Goal: Information Seeking & Learning: Obtain resource

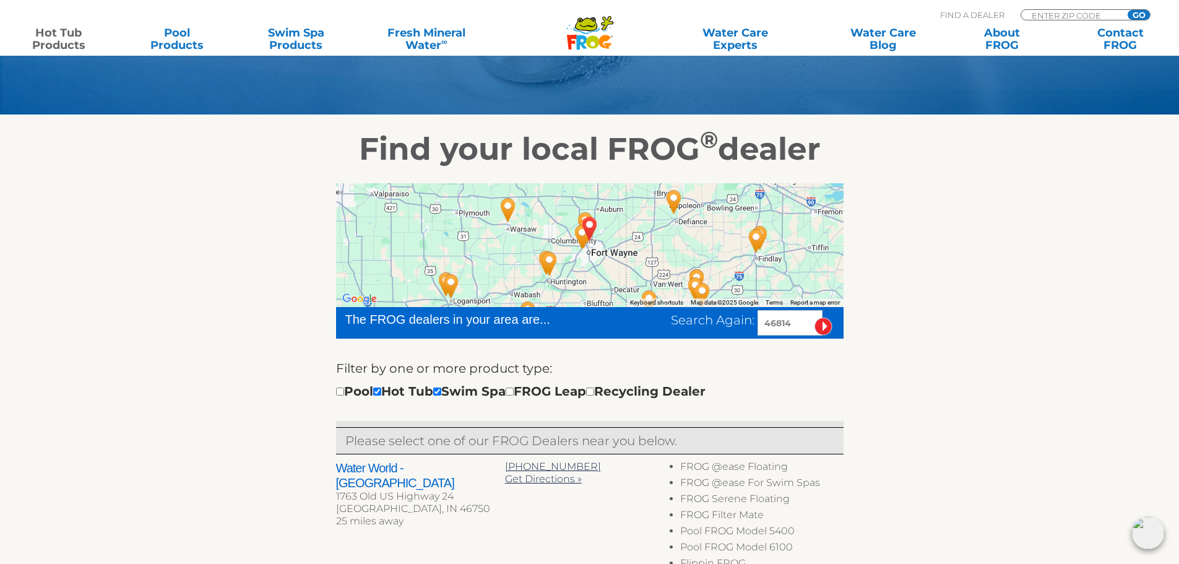
click at [64, 32] on link "Hot Tub Products" at bounding box center [58, 39] width 92 height 25
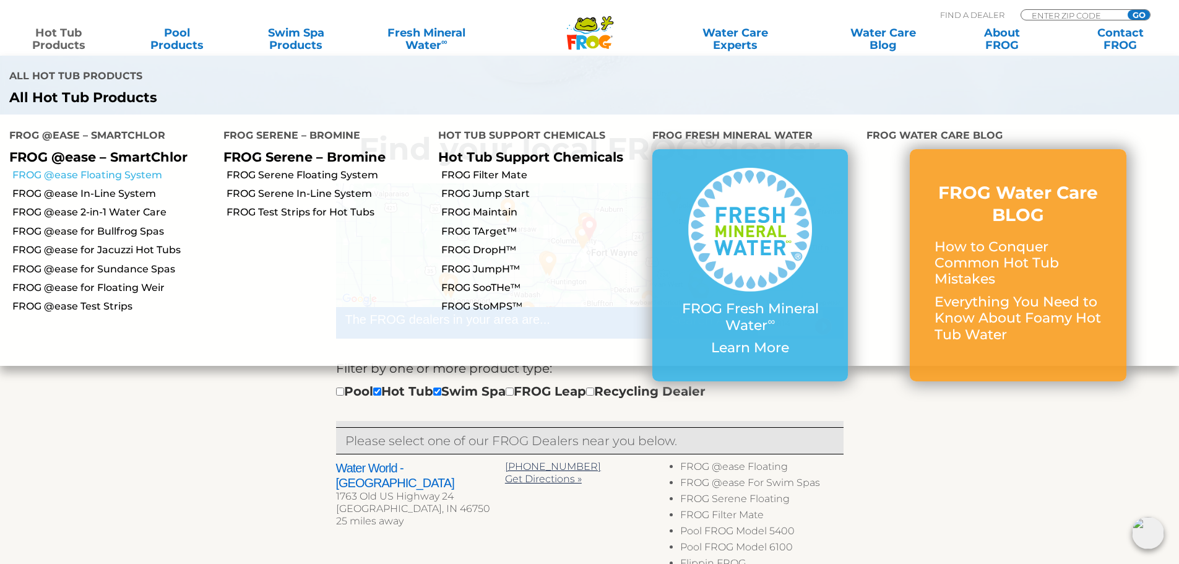
click at [135, 168] on link "FROG @ease Floating System" at bounding box center [113, 175] width 202 height 14
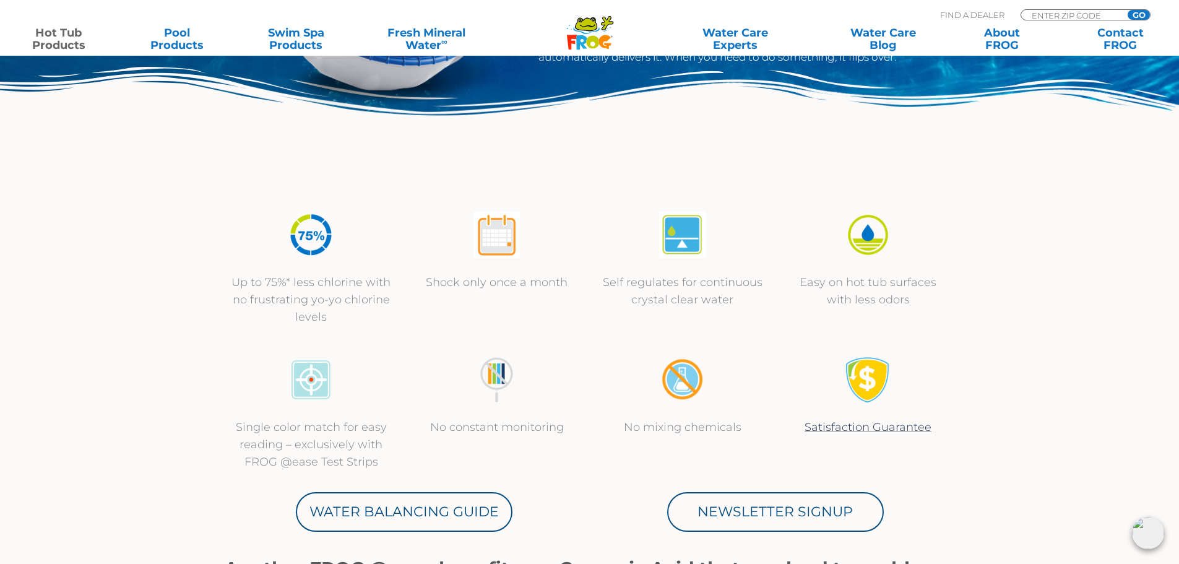
scroll to position [124, 0]
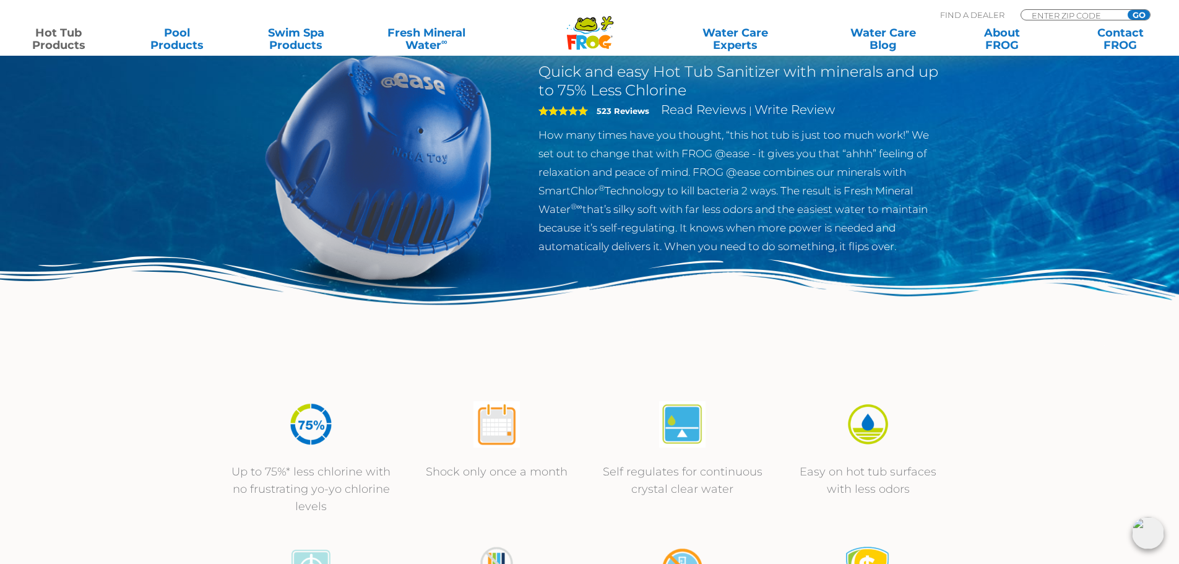
click at [383, 174] on img at bounding box center [378, 166] width 283 height 283
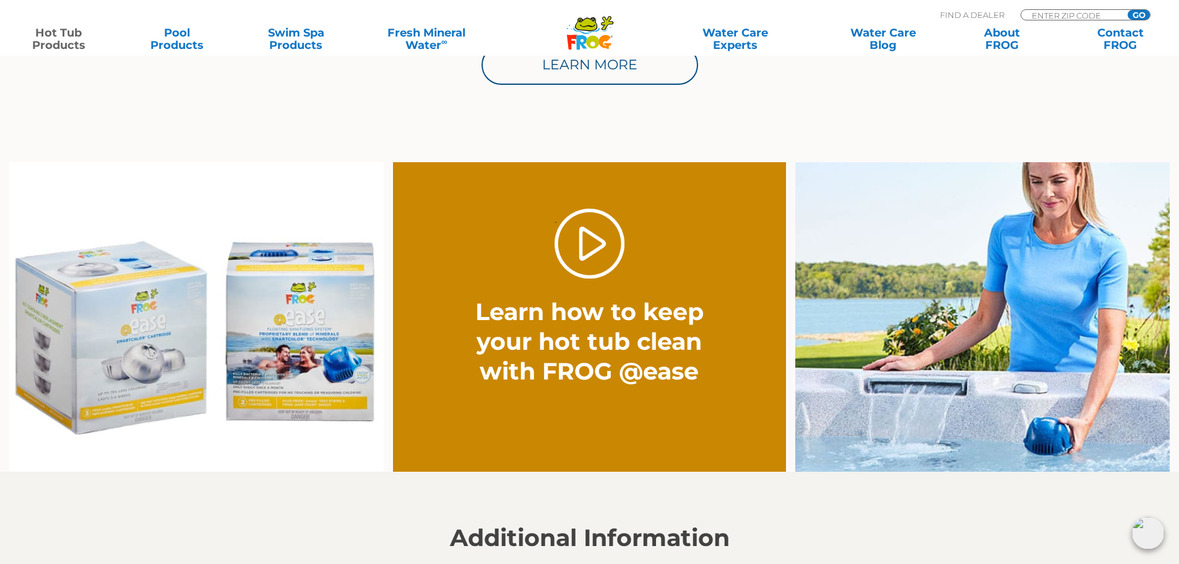
scroll to position [866, 0]
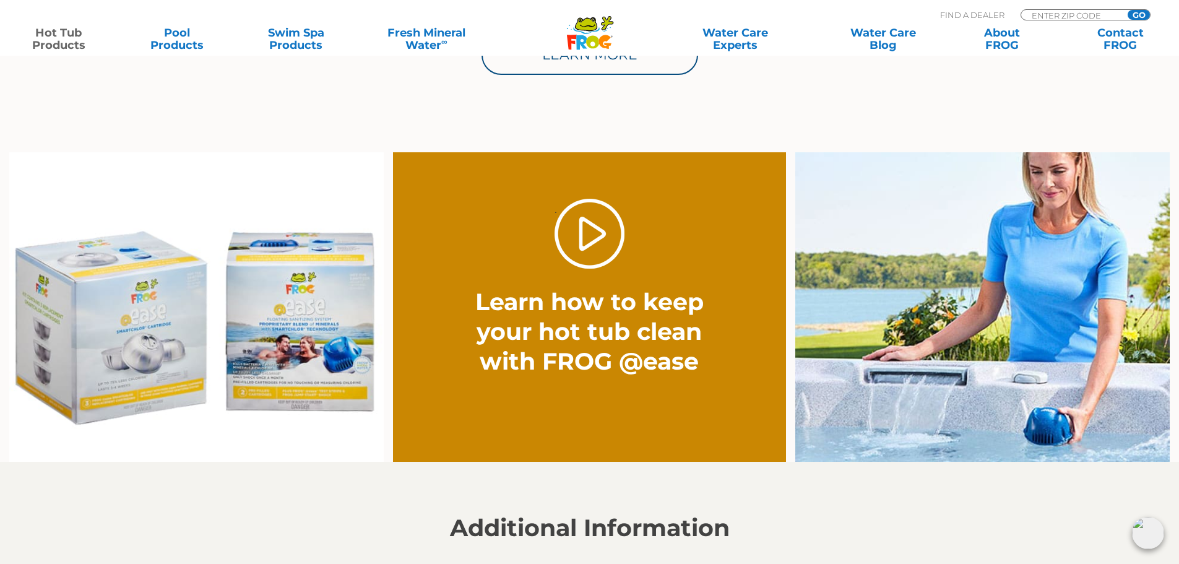
click at [275, 396] on img at bounding box center [196, 307] width 374 height 310
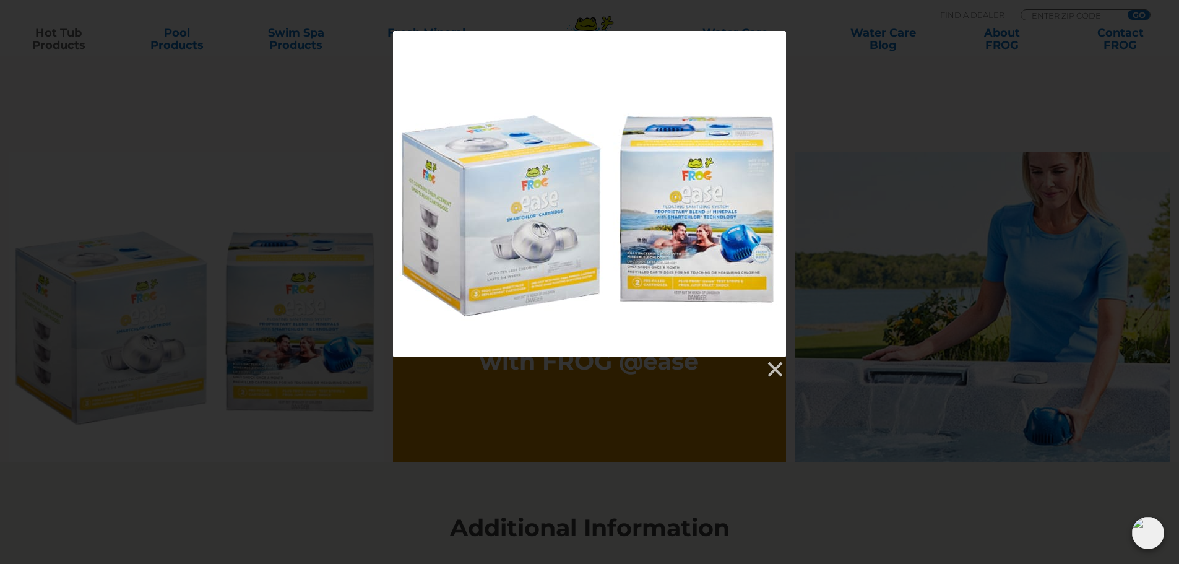
click at [529, 319] on div at bounding box center [589, 194] width 393 height 326
click at [779, 370] on link at bounding box center [774, 369] width 19 height 19
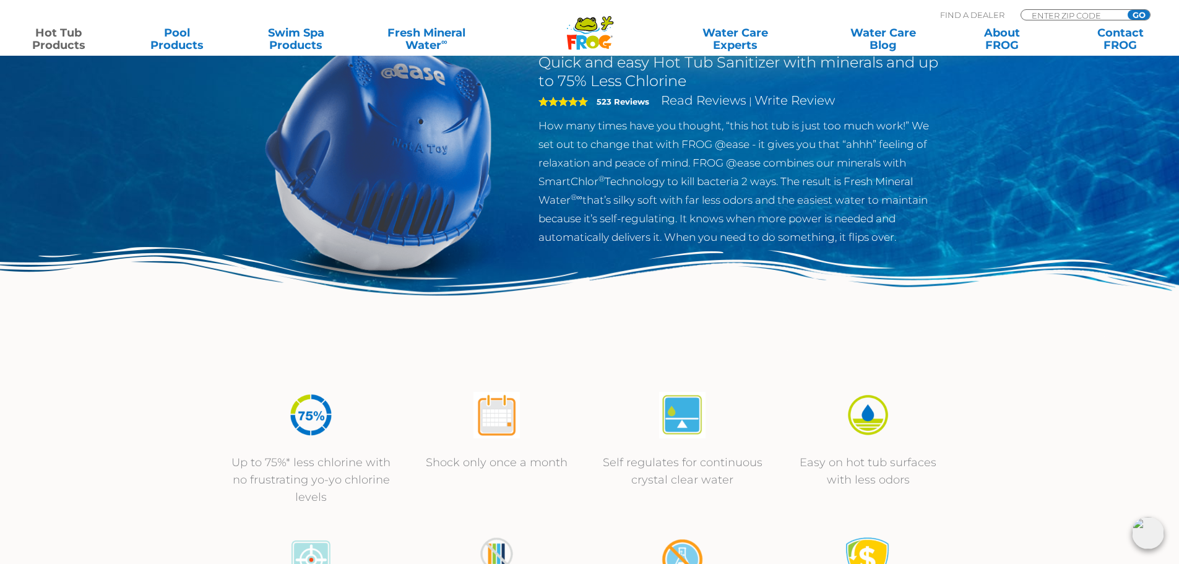
scroll to position [0, 0]
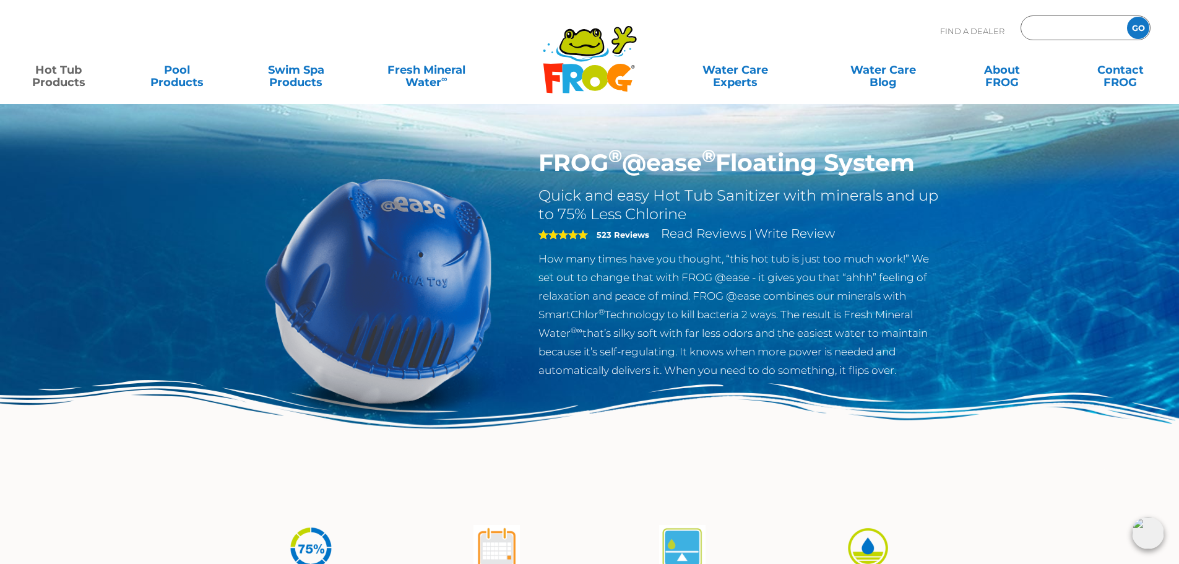
click at [1083, 30] on input "Zip Code Form" at bounding box center [1072, 28] width 84 height 18
type input "ENTER ZIP CODE"
click at [1086, 30] on input "Zip Code Form" at bounding box center [1072, 28] width 84 height 18
type input "46814"
click at [1142, 27] on input "GO" at bounding box center [1138, 28] width 22 height 22
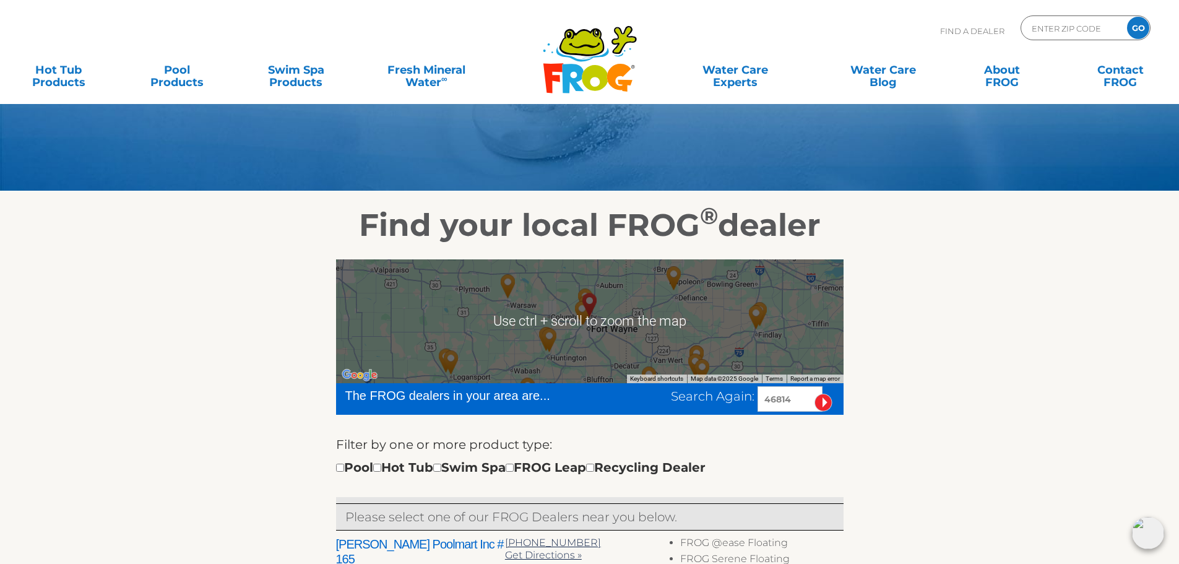
scroll to position [186, 0]
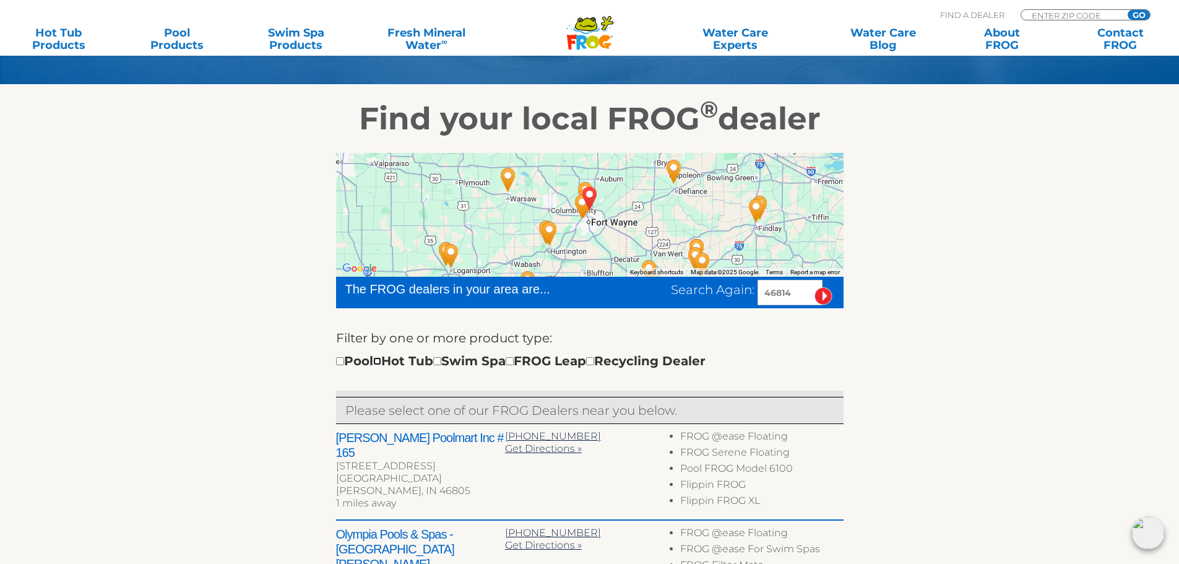
click at [381, 359] on input "checkbox" at bounding box center [377, 361] width 8 height 8
checkbox input "true"
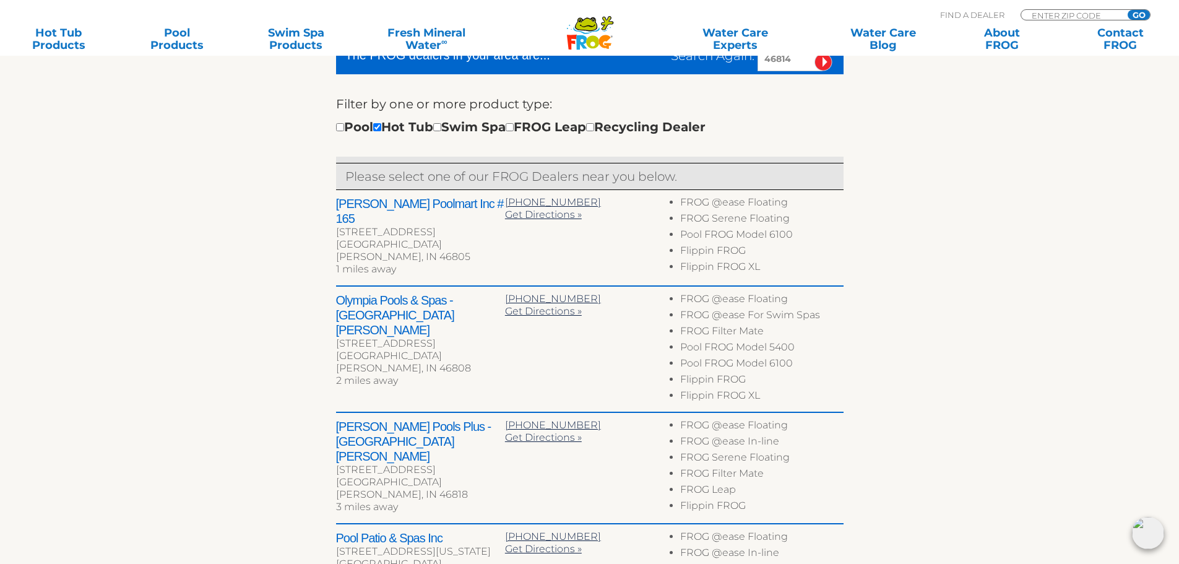
scroll to position [400, 0]
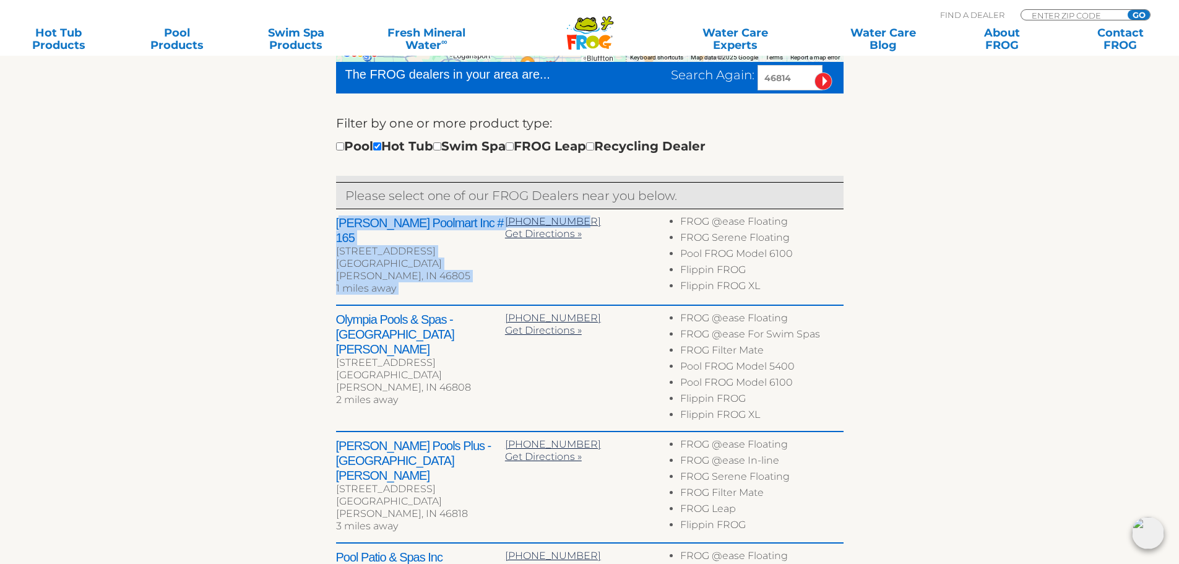
drag, startPoint x: 341, startPoint y: 225, endPoint x: 581, endPoint y: 218, distance: 240.2
click at [581, 218] on div "Leslie's Poolmart Inc # 165 257 E Coliseum Blvd Fort Wayne, IN 46805 1 miles aw…" at bounding box center [589, 257] width 507 height 97
copy div "eslie's Poolmart Inc # 165 257 E Coliseum Blvd Fort Wayne, IN 46805 1 miles awa…"
click at [455, 257] on div "Fort Wayne, IN 46805" at bounding box center [420, 269] width 169 height 25
drag, startPoint x: 329, startPoint y: 220, endPoint x: 440, endPoint y: 248, distance: 114.3
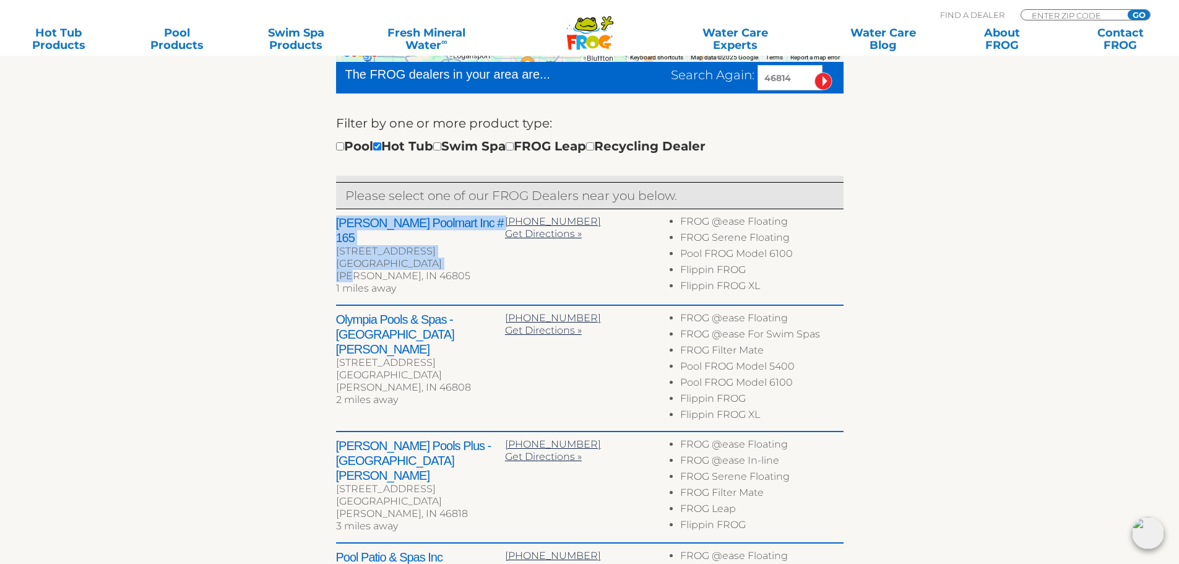
click at [440, 248] on div "← Move left → Move right ↑ Move up ↓ Move down + Zoom in - Zoom out Home Jump l…" at bounding box center [589, 382] width 761 height 919
copy div "Leslie's Poolmart Inc # 165 257 E Coliseum Blvd Fort Wayne, IN 46805"
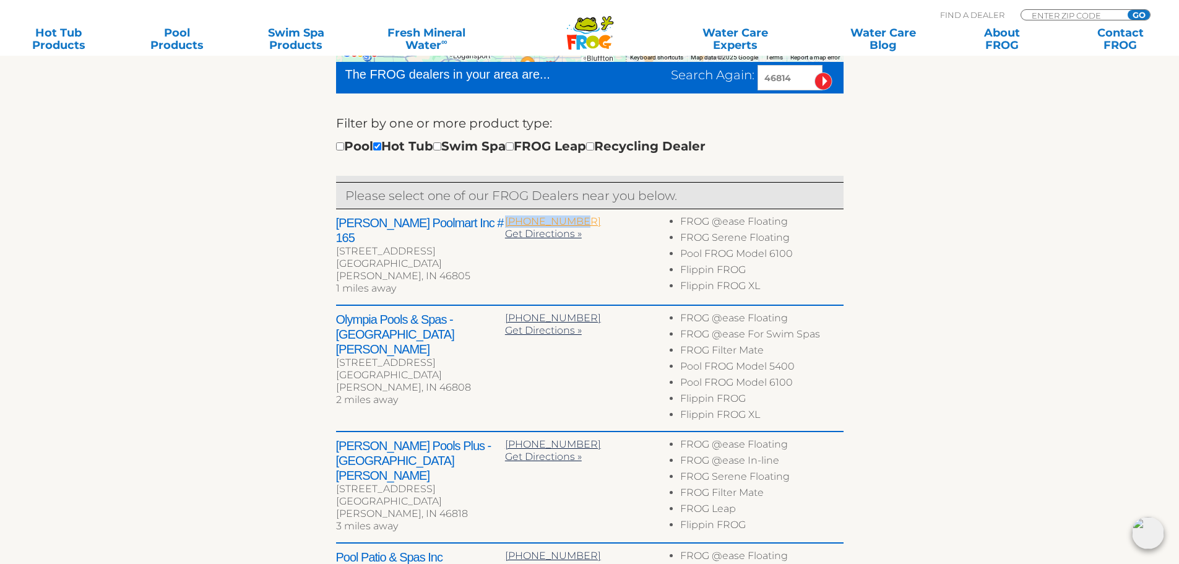
drag, startPoint x: 596, startPoint y: 220, endPoint x: 505, endPoint y: 218, distance: 90.4
click at [505, 218] on div "260-484-6666" at bounding box center [589, 221] width 169 height 12
copy span "260-484-6666"
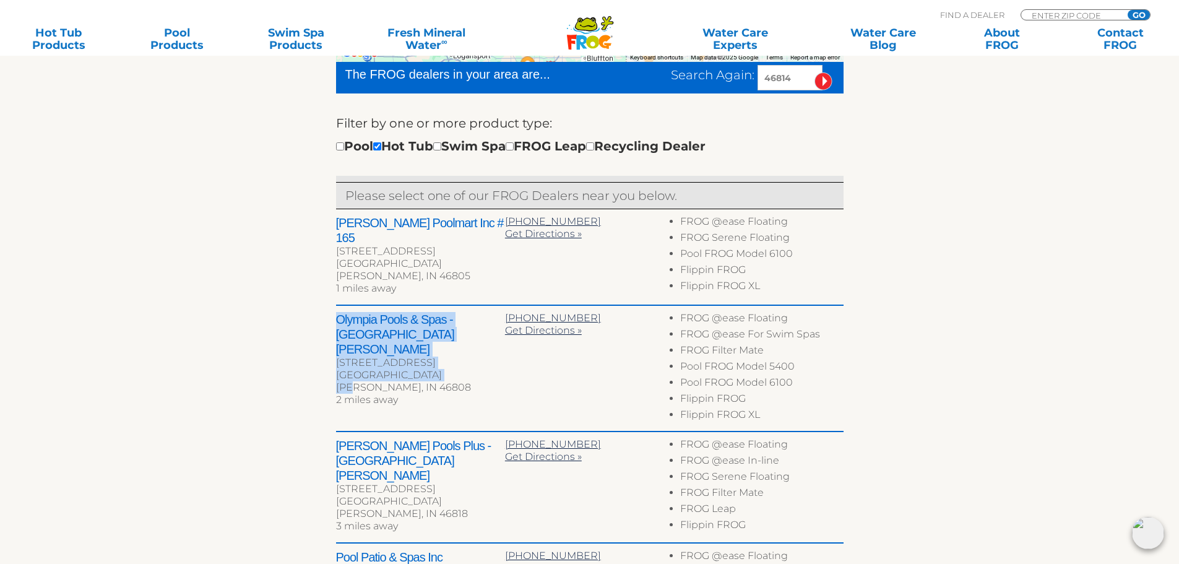
drag, startPoint x: 338, startPoint y: 314, endPoint x: 448, endPoint y: 356, distance: 117.9
click at [448, 356] on div "Olympia Pools & Spas - Fort Wayne 801 W Coliseum Blvd Fort Wayne, IN 46808 2 mi…" at bounding box center [420, 361] width 169 height 98
copy div "Olympia Pools & Spas - Fort Wayne 801 W Coliseum Blvd Fort Wayne, IN 46808"
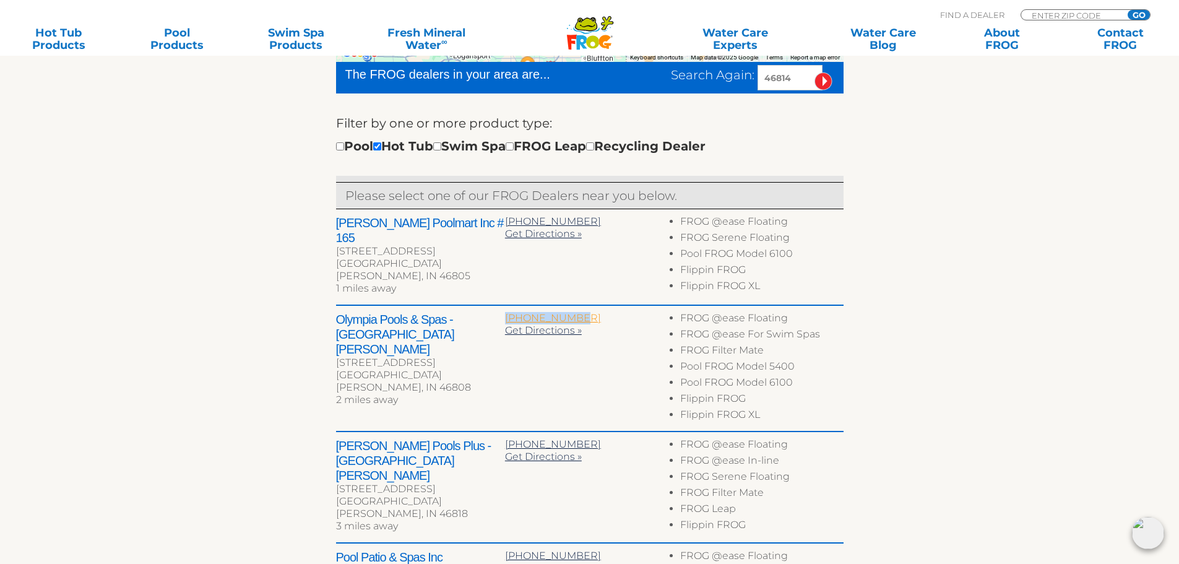
drag, startPoint x: 572, startPoint y: 312, endPoint x: 505, endPoint y: 309, distance: 66.9
click at [505, 312] on div "260-482-7665" at bounding box center [589, 318] width 169 height 12
copy span "260-482-7665"
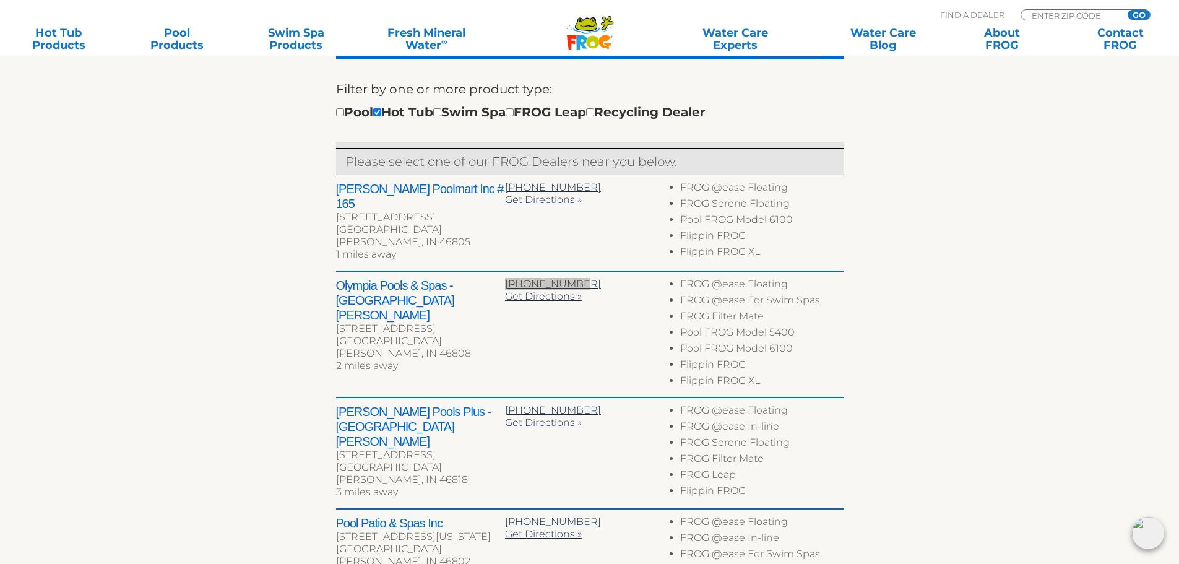
scroll to position [462, 0]
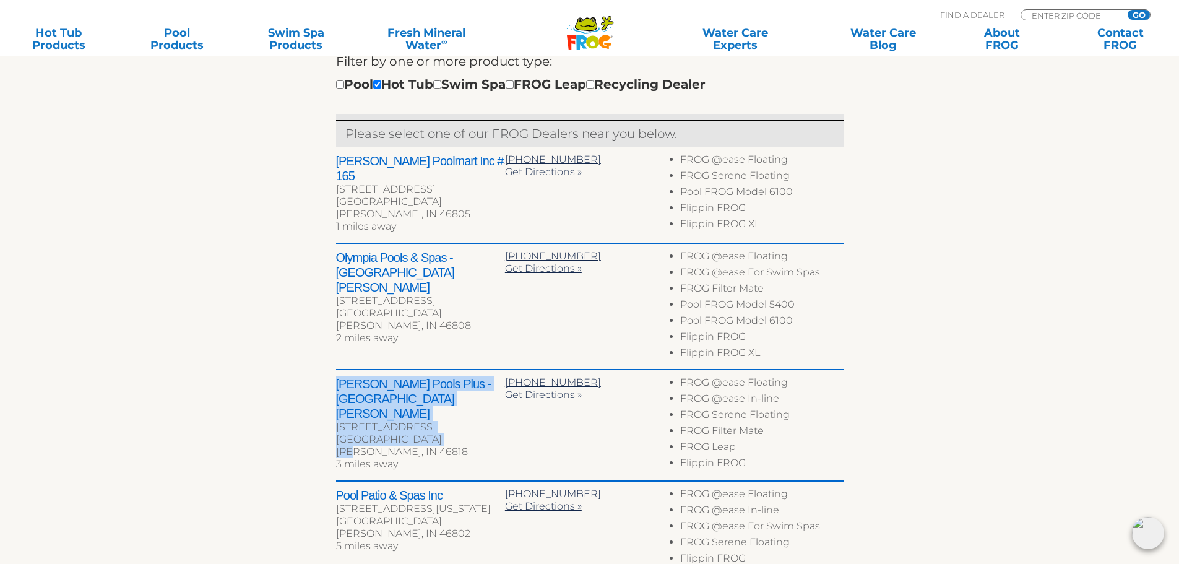
drag, startPoint x: 337, startPoint y: 379, endPoint x: 442, endPoint y: 404, distance: 108.7
click at [442, 404] on div "Tredway Pools Plus - Fort Wayne 8301 Lima Rd Fort Wayne, IN 46818 3 miles away" at bounding box center [420, 425] width 169 height 98
copy div "Tredway Pools Plus - Fort Wayne 8301 Lima Rd Fort Wayne, IN 46818"
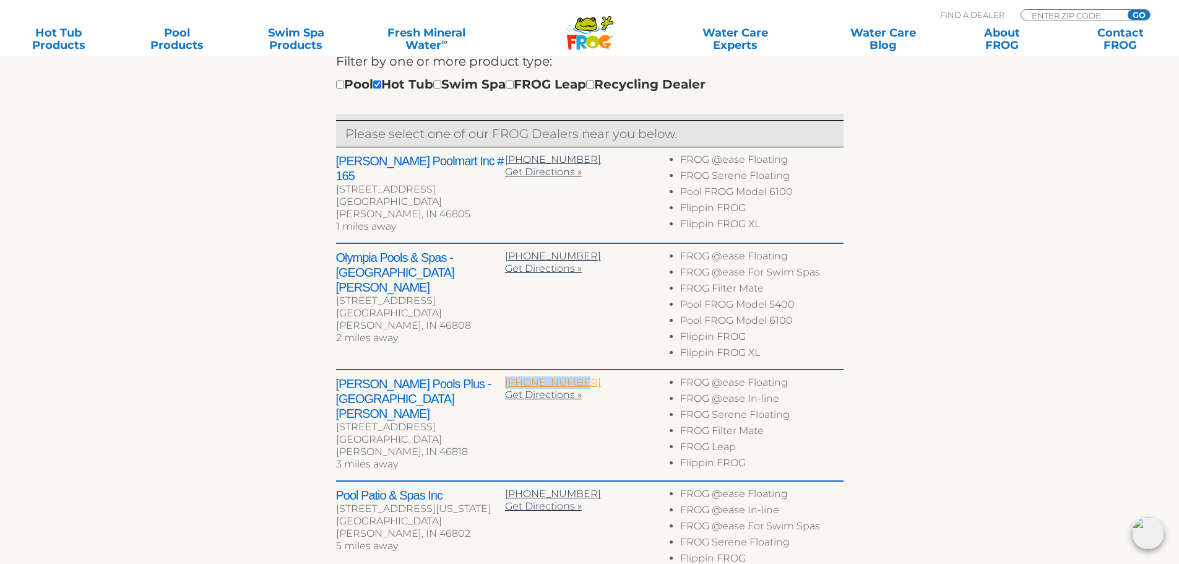
drag, startPoint x: 579, startPoint y: 378, endPoint x: 506, endPoint y: 384, distance: 73.3
click at [506, 384] on div "260-489-5596" at bounding box center [589, 382] width 169 height 12
copy span "260-489-5596"
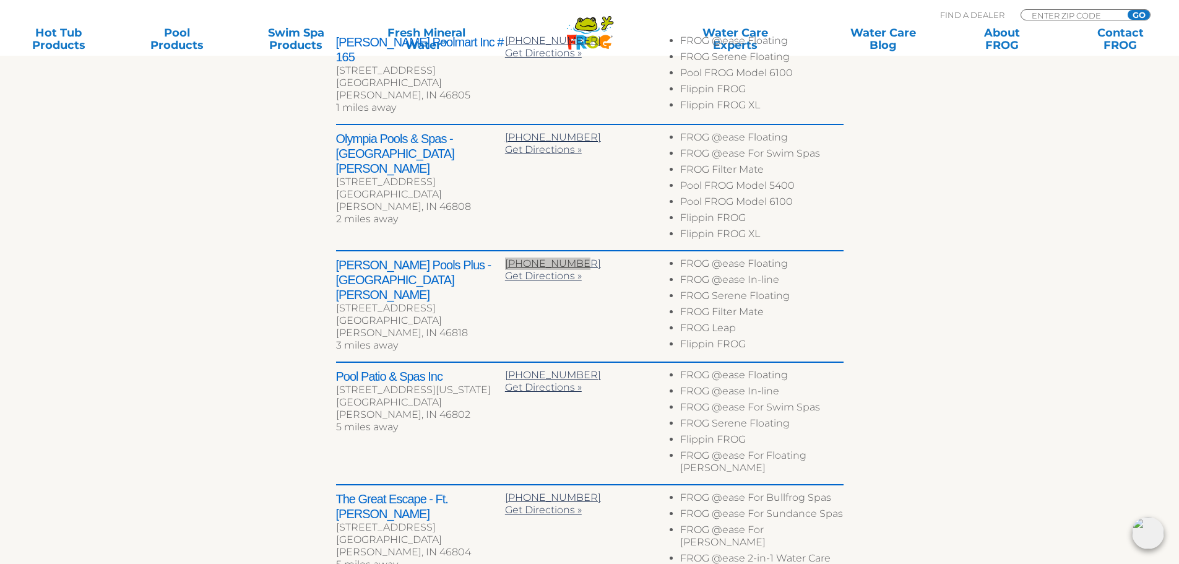
scroll to position [586, 0]
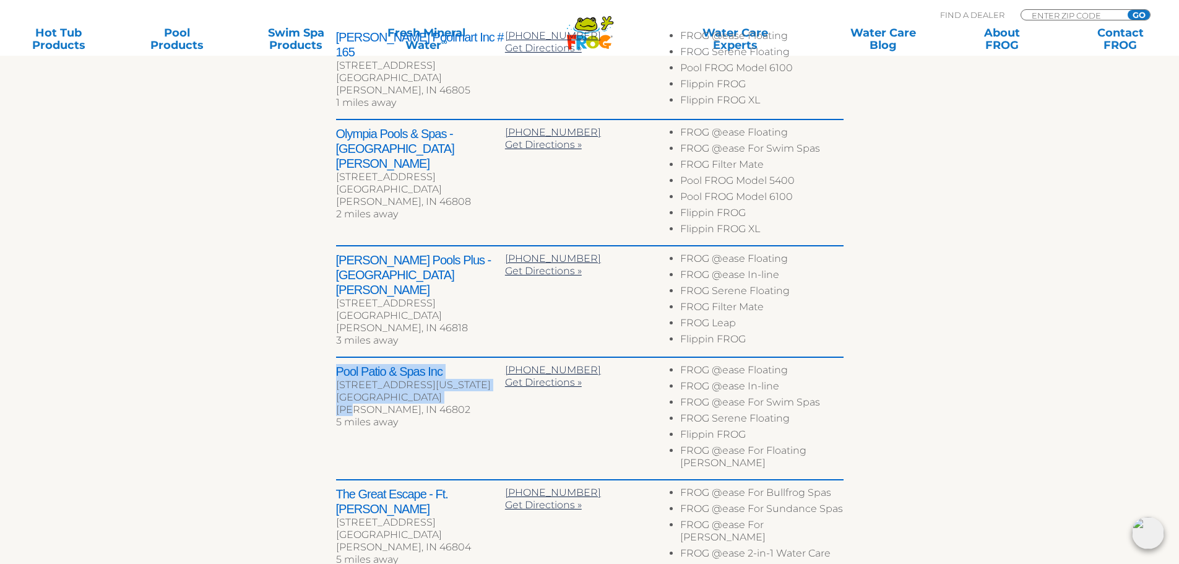
drag, startPoint x: 336, startPoint y: 364, endPoint x: 455, endPoint y: 396, distance: 123.5
click at [455, 396] on div "Pool Patio & Spas Inc 3204 Illinois Rd Fort Wayne, IN 46802 5 miles away" at bounding box center [420, 398] width 169 height 68
copy div "Pool Patio & Spas Inc 3204 Illinois Rd Fort Wayne, IN 46802"
drag, startPoint x: 570, startPoint y: 364, endPoint x: 505, endPoint y: 363, distance: 65.6
click at [505, 364] on div "260-432-3570" at bounding box center [589, 370] width 169 height 12
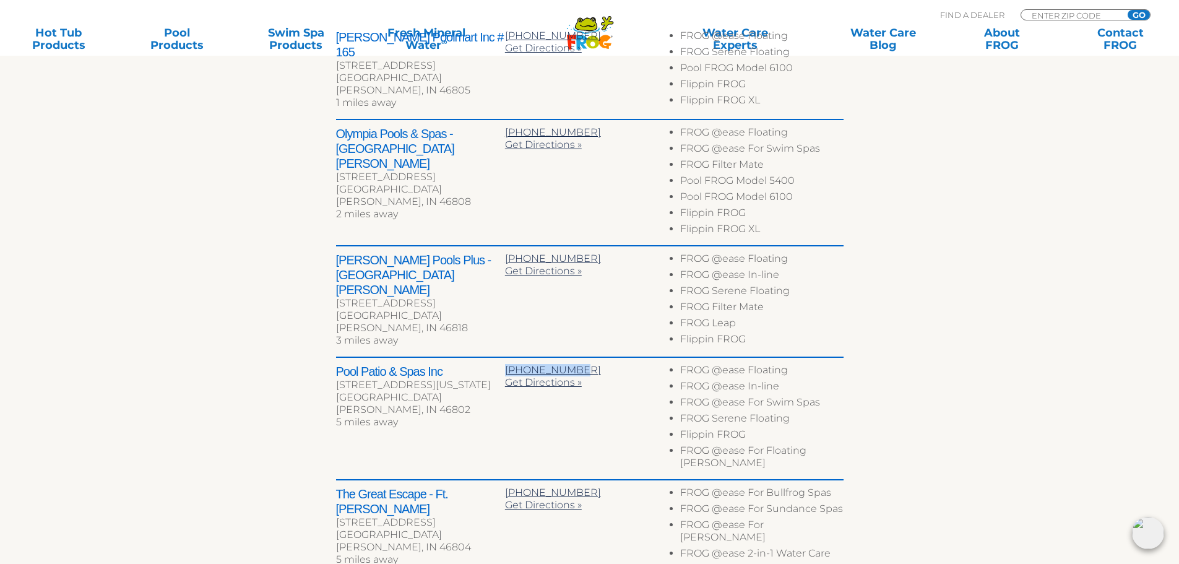
copy span "260-432-3570"
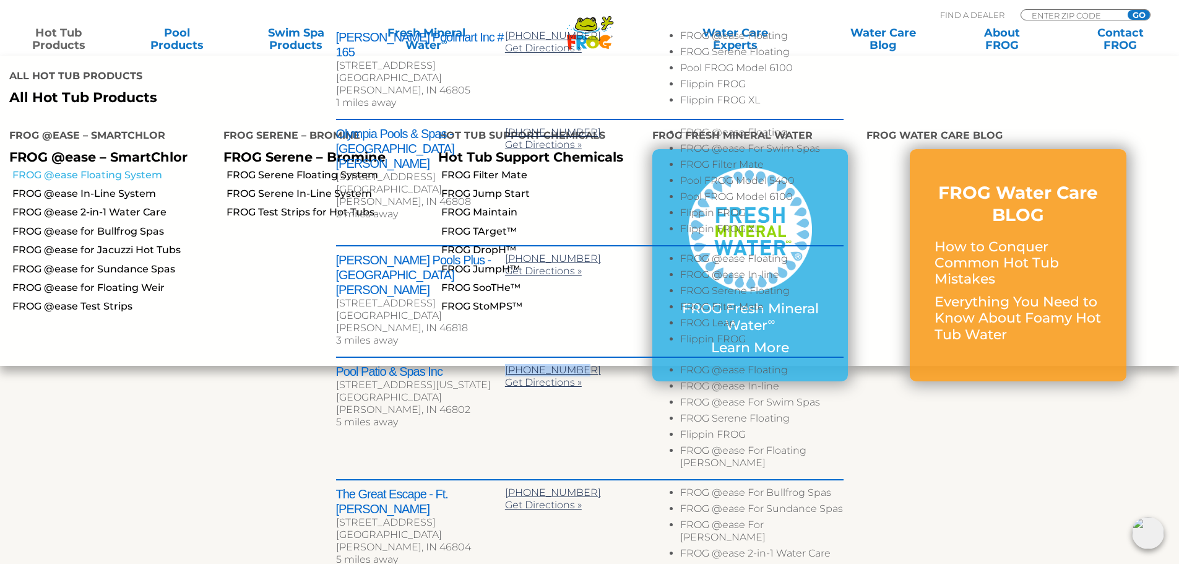
click at [128, 168] on link "FROG @ease Floating System" at bounding box center [113, 175] width 202 height 14
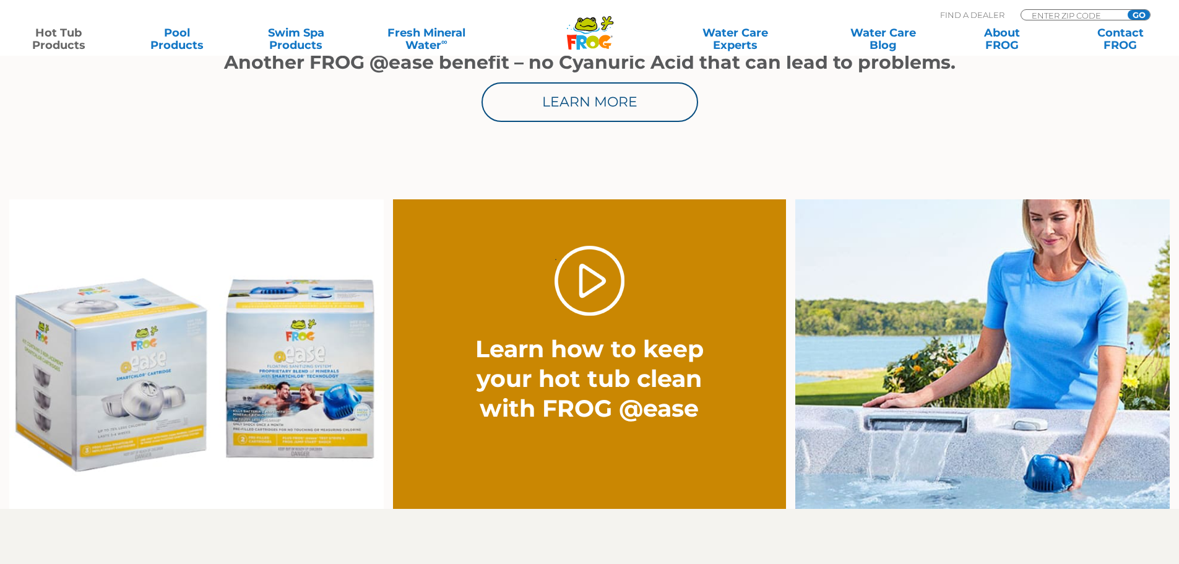
scroll to position [990, 0]
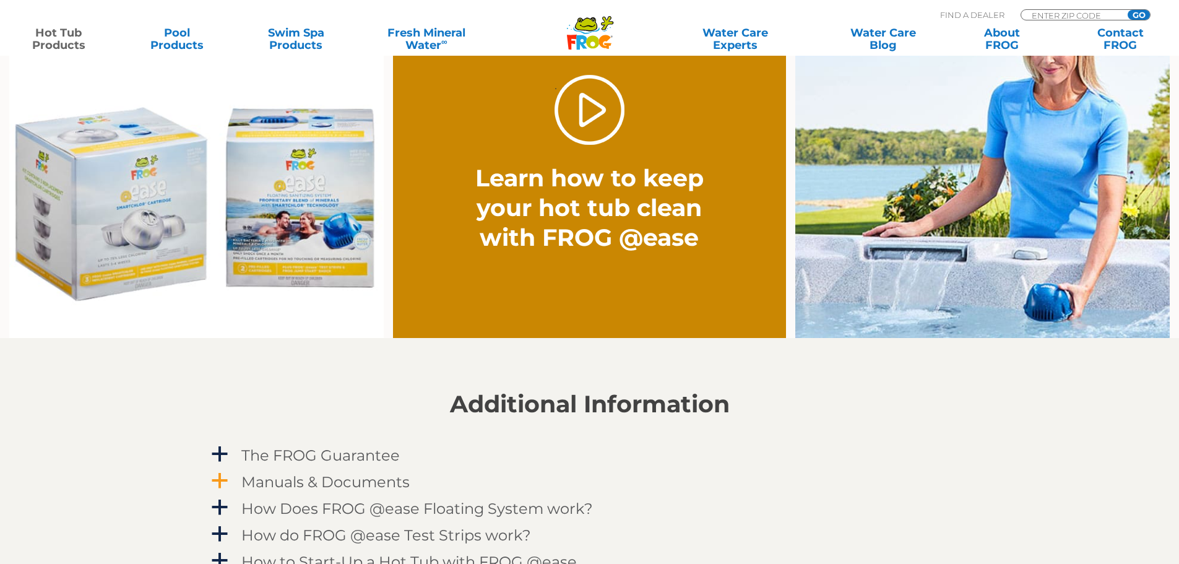
click at [360, 478] on h4 "Manuals & Documents" at bounding box center [325, 481] width 168 height 17
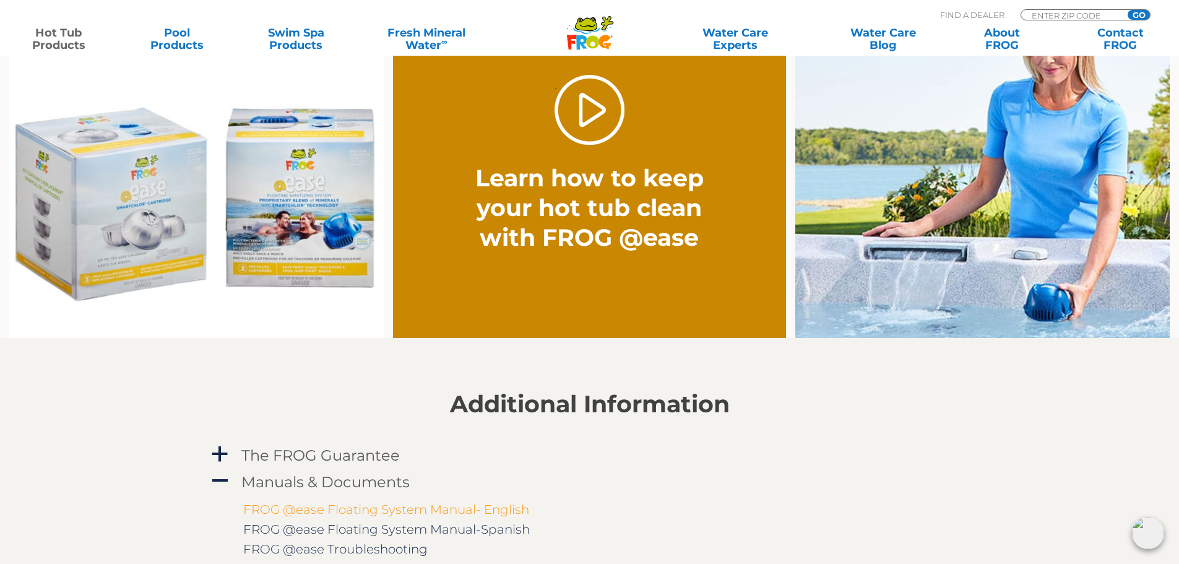
click at [468, 509] on link "FROG @ease Floating System Manual- English" at bounding box center [386, 509] width 286 height 15
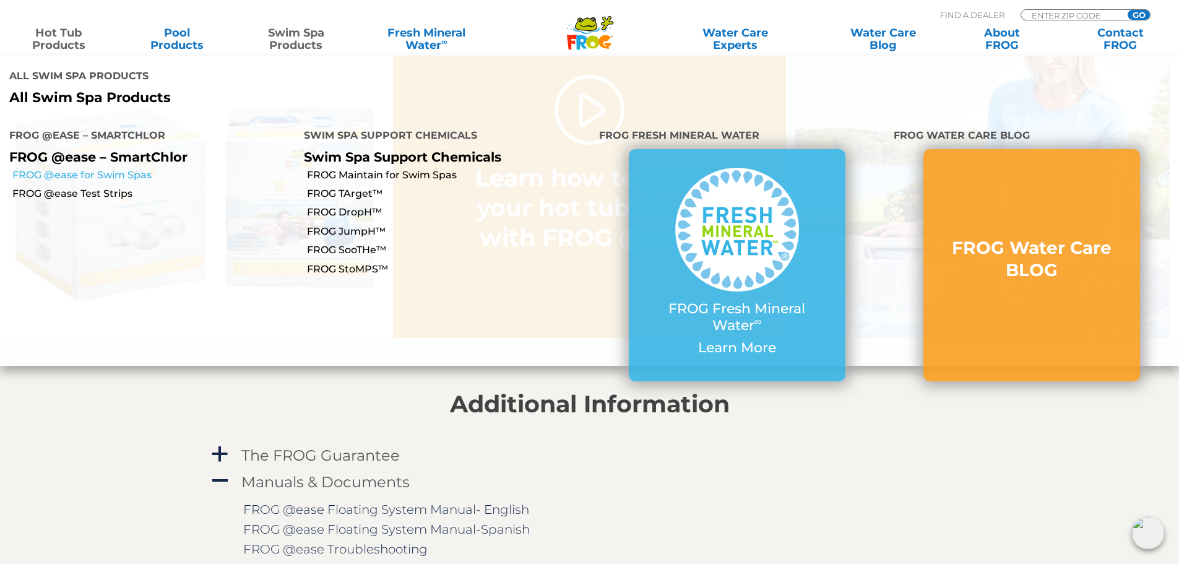
click at [58, 168] on link "FROG @ease for Swim Spas" at bounding box center [153, 175] width 282 height 14
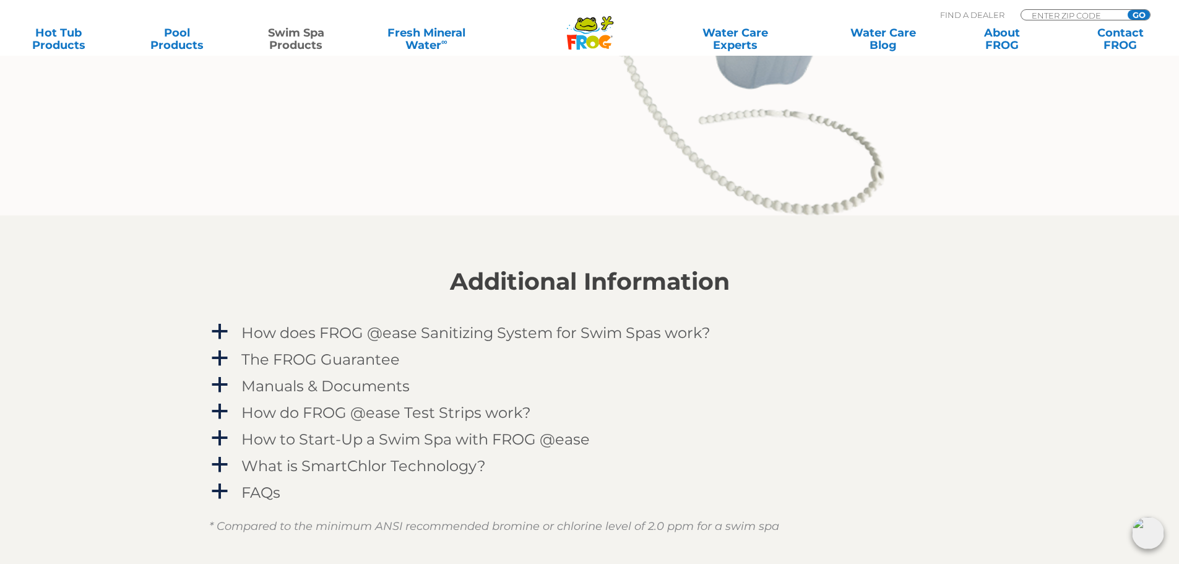
scroll to position [1485, 0]
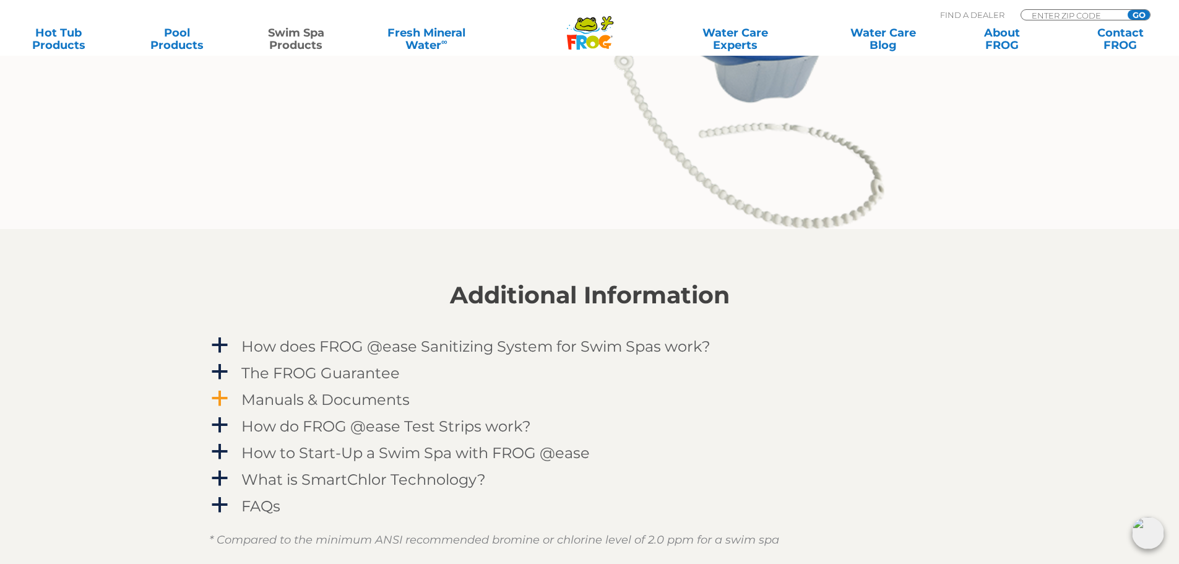
click at [378, 401] on h4 "Manuals & Documents" at bounding box center [325, 399] width 168 height 17
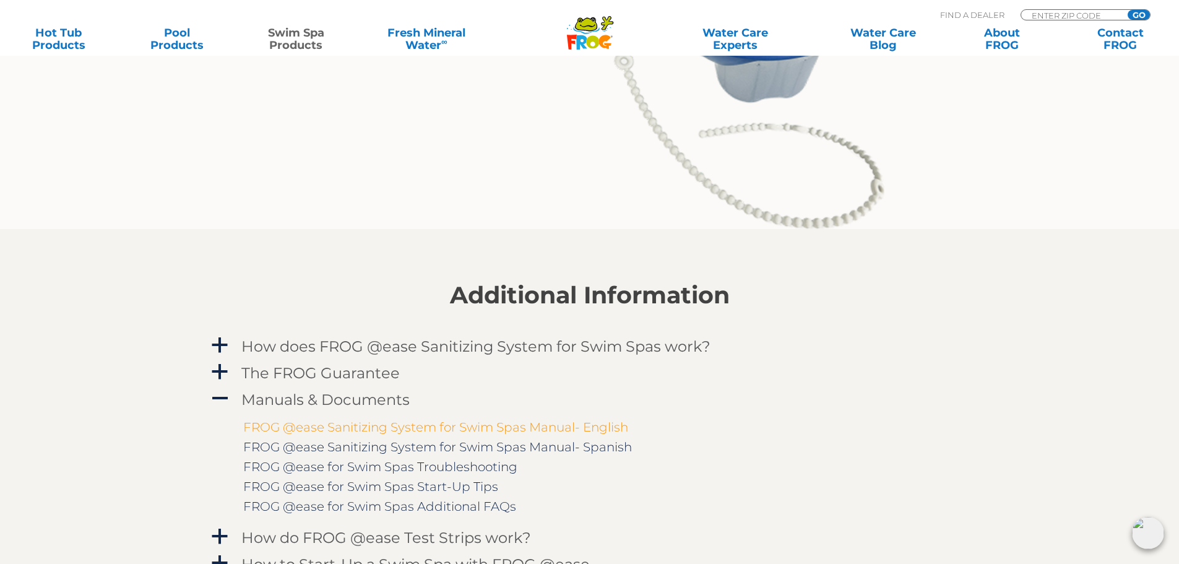
click at [365, 429] on link "FROG @ease Sanitizing System for Swim Spas Manual- English" at bounding box center [435, 426] width 385 height 15
